Goal: Information Seeking & Learning: Learn about a topic

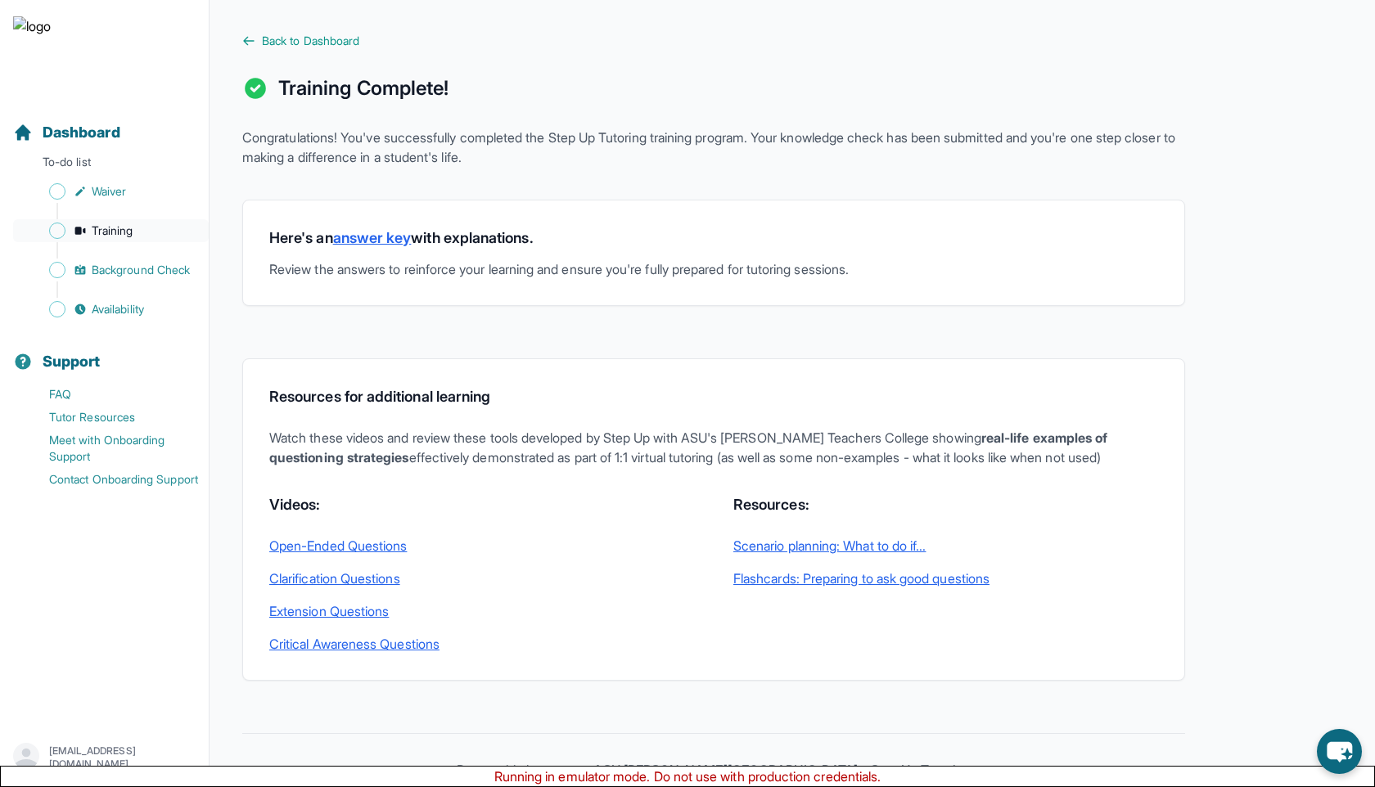
click at [132, 232] on span "Training" at bounding box center [113, 231] width 42 height 16
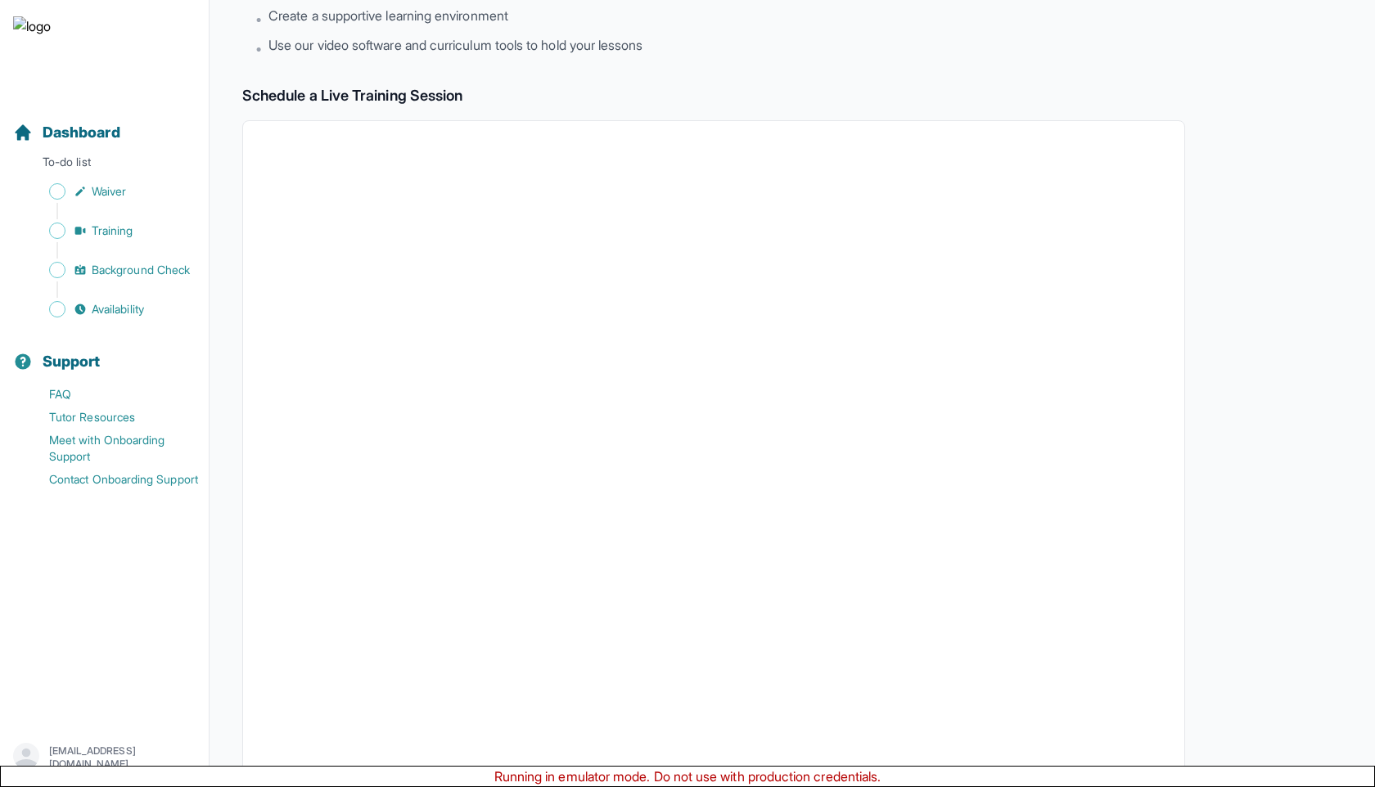
scroll to position [365, 0]
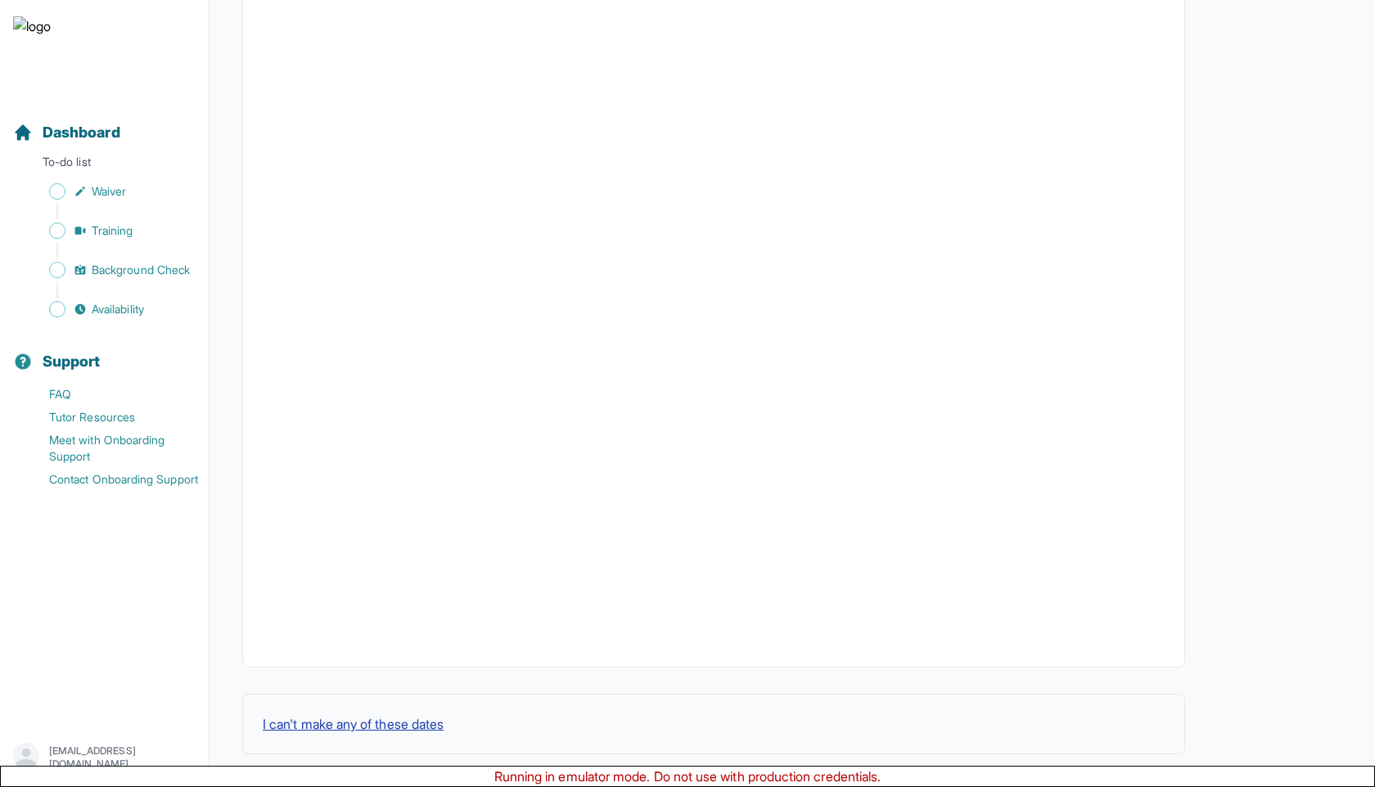
click at [335, 717] on button "I can't make any of these dates" at bounding box center [353, 725] width 181 height 20
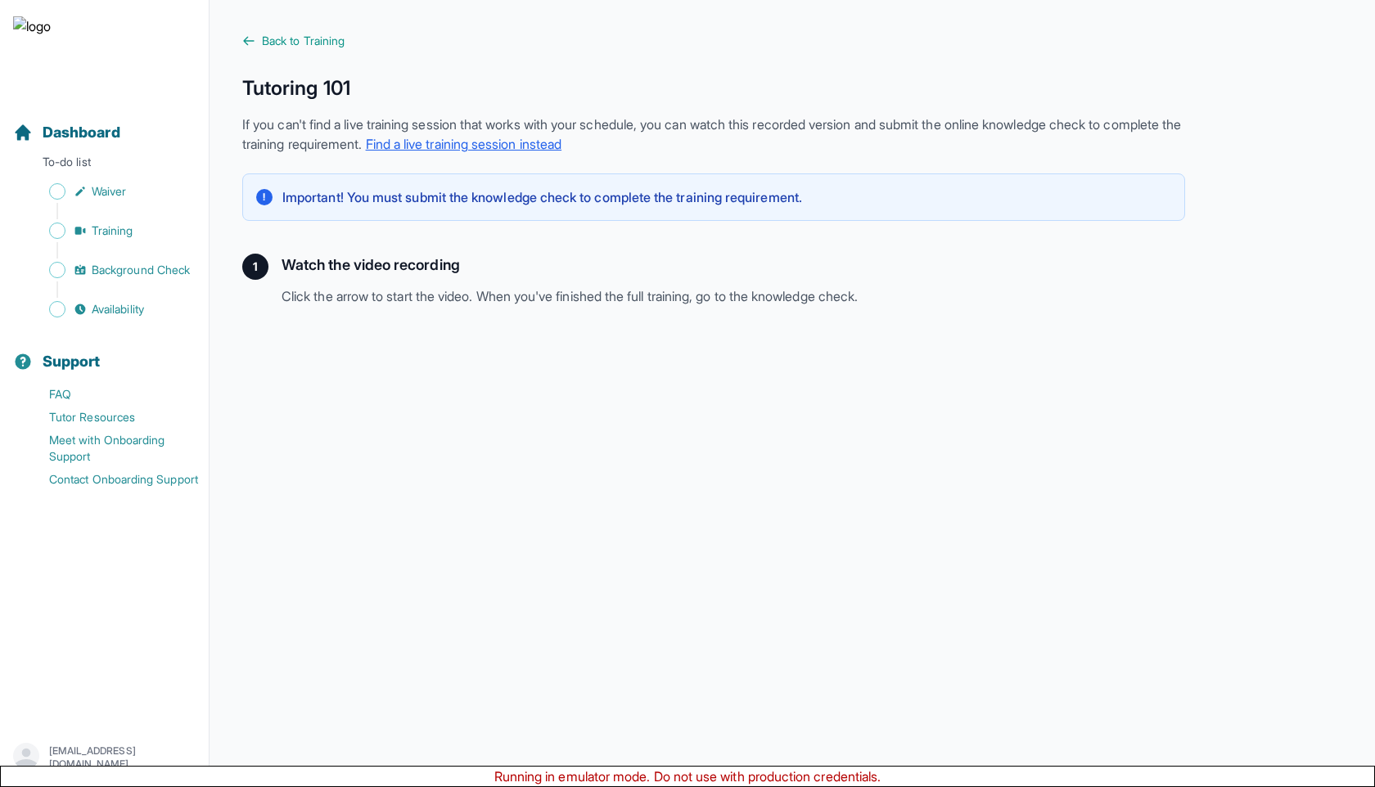
scroll to position [243, 0]
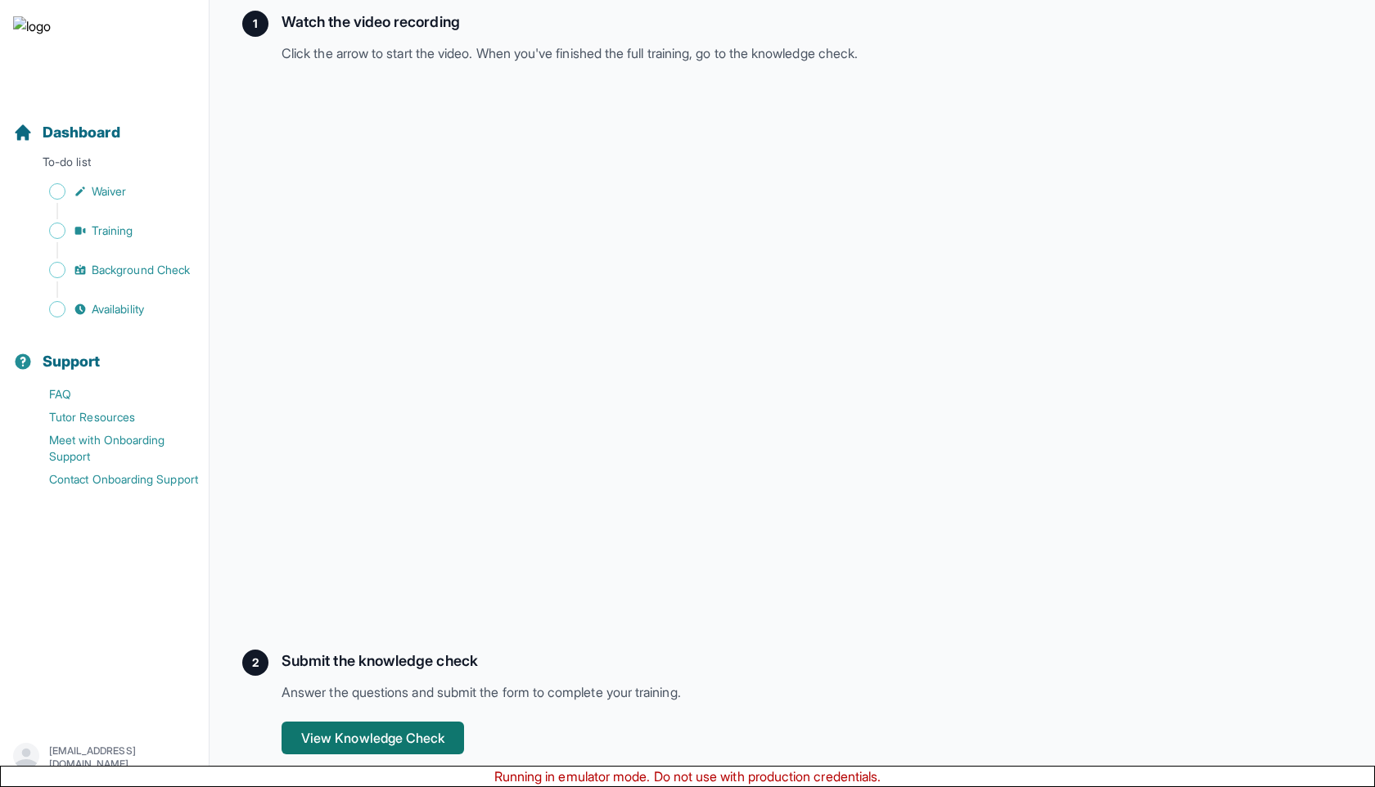
click at [319, 740] on button "View Knowledge Check" at bounding box center [373, 738] width 183 height 33
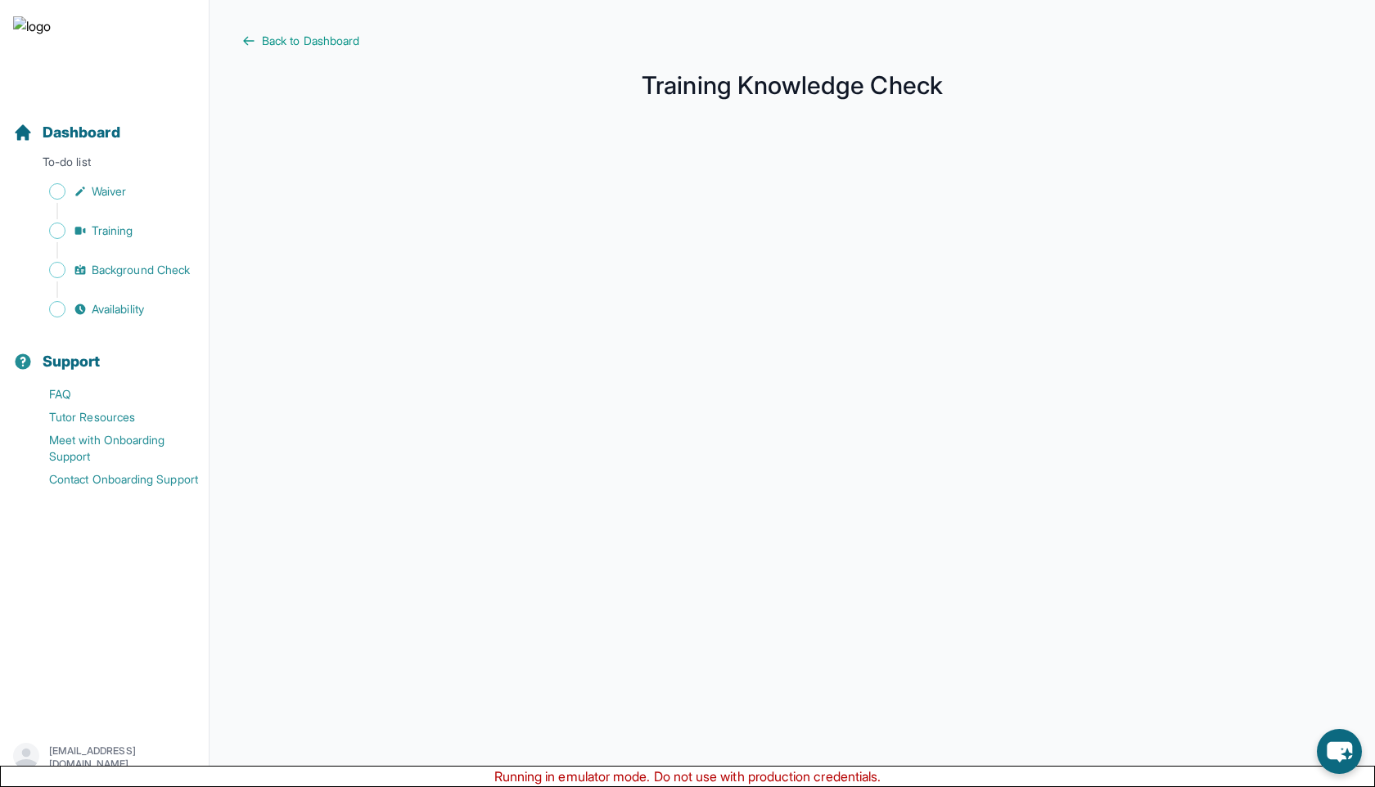
scroll to position [83, 0]
